Goal: Task Accomplishment & Management: Manage account settings

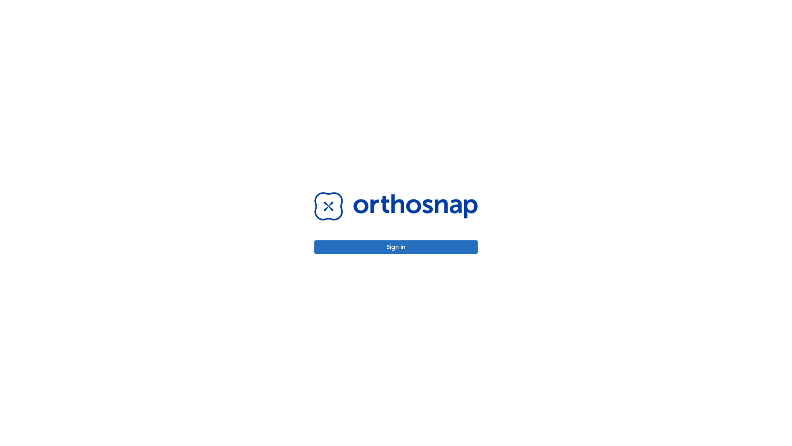
click at [396, 247] on button "Sign in" at bounding box center [395, 247] width 163 height 14
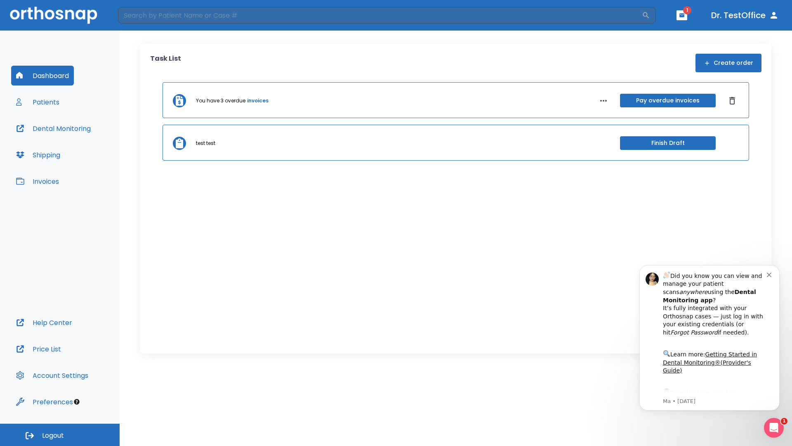
click at [60, 434] on span "Logout" at bounding box center [53, 435] width 22 height 9
